Goal: Information Seeking & Learning: Check status

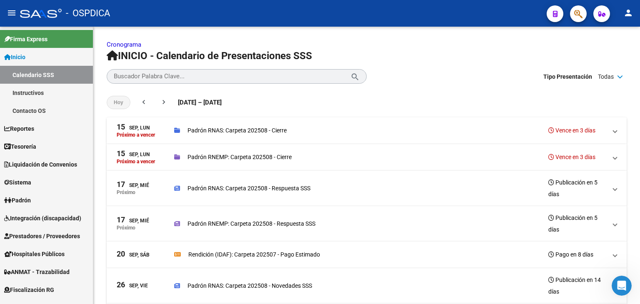
scroll to position [23, 0]
drag, startPoint x: 0, startPoint y: 0, endPoint x: 518, endPoint y: 293, distance: 595.1
click at [518, 293] on div "Padrón RNAS: Carpeta 202508 - Novedades SSS Publicación en 14 días" at bounding box center [390, 285] width 433 height 23
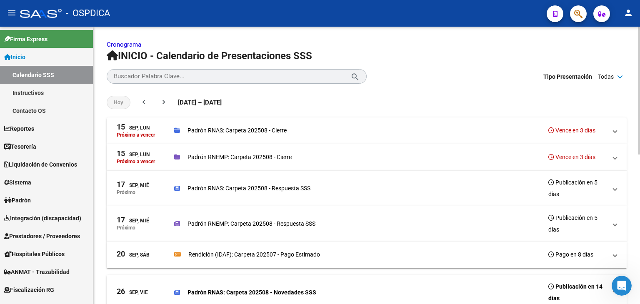
click at [518, 293] on div "Padrón RNAS: Carpeta 202508 - Novedades SSS Publicación en 14 días" at bounding box center [390, 292] width 433 height 23
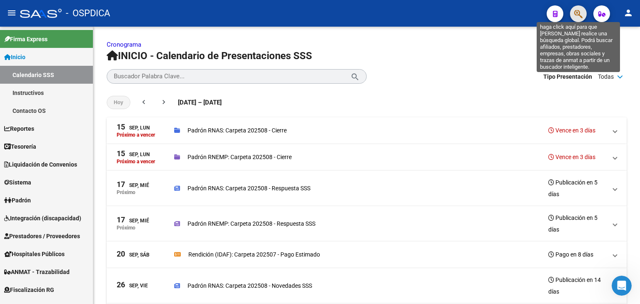
click at [579, 13] on icon "button" at bounding box center [578, 14] width 8 height 10
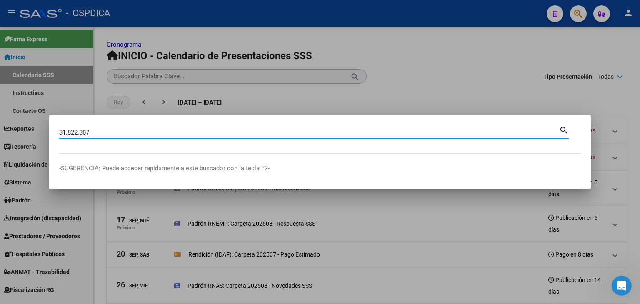
click at [67, 132] on input "31.822.367" at bounding box center [309, 133] width 500 height 8
click at [78, 134] on input "31822.367" at bounding box center [309, 133] width 500 height 8
type input "31822367"
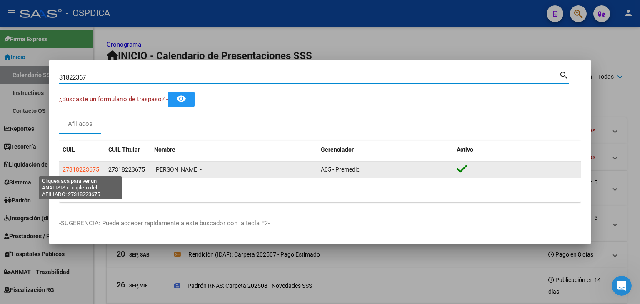
click at [83, 171] on span "27318223675" at bounding box center [81, 169] width 37 height 7
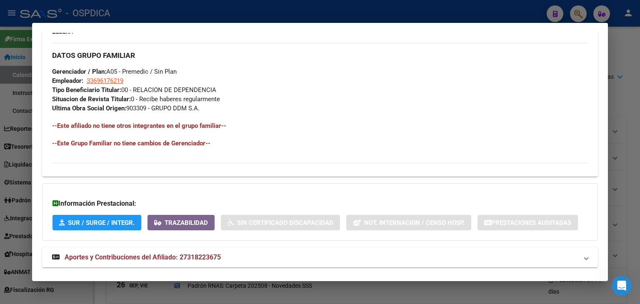
scroll to position [404, 0]
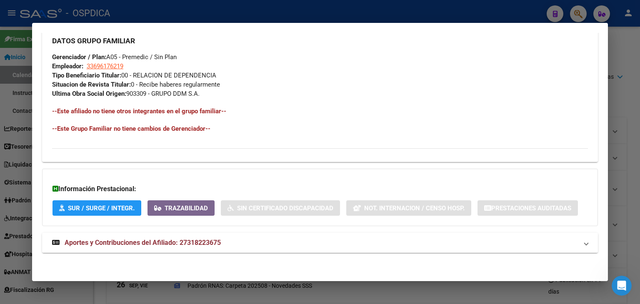
click at [170, 245] on span "Aportes y Contribuciones del Afiliado: 27318223675" at bounding box center [143, 243] width 156 height 8
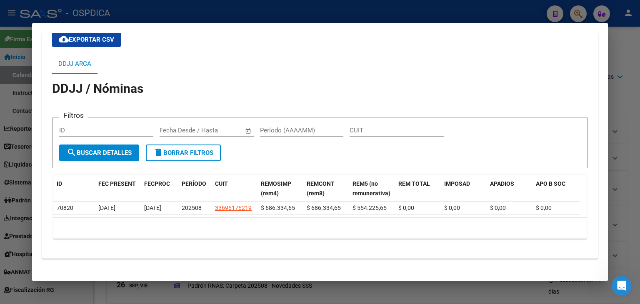
scroll to position [662, 0]
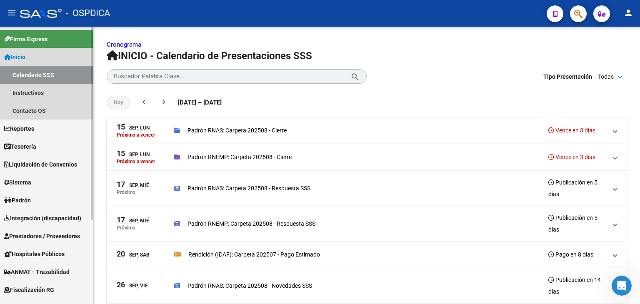
click at [46, 62] on link "Inicio" at bounding box center [46, 57] width 93 height 18
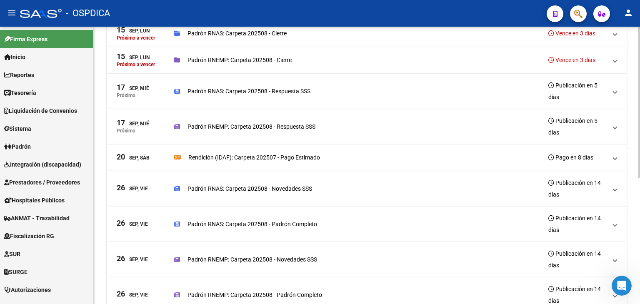
scroll to position [0, 0]
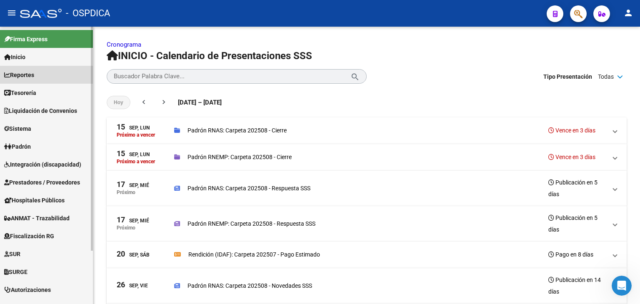
click at [27, 74] on span "Reportes" at bounding box center [19, 74] width 30 height 9
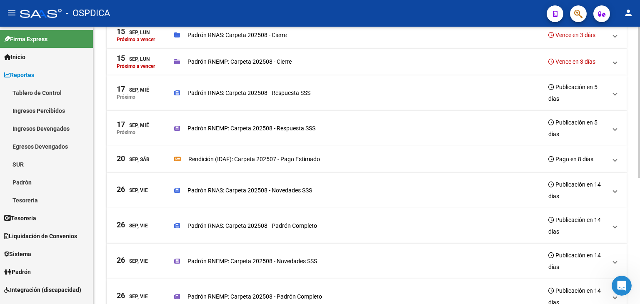
scroll to position [83, 0]
